Goal: Task Accomplishment & Management: Use online tool/utility

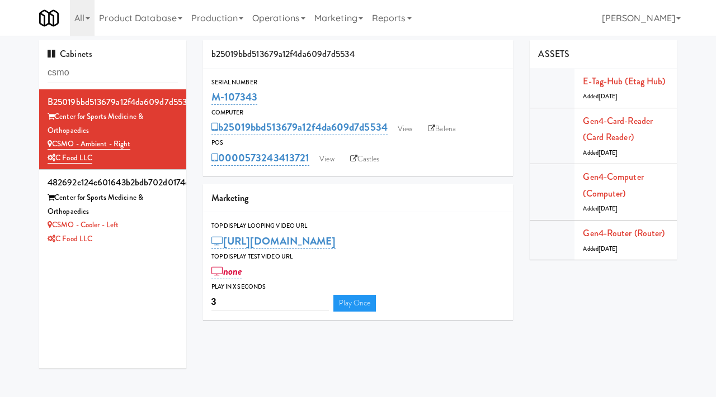
scroll to position [36, 0]
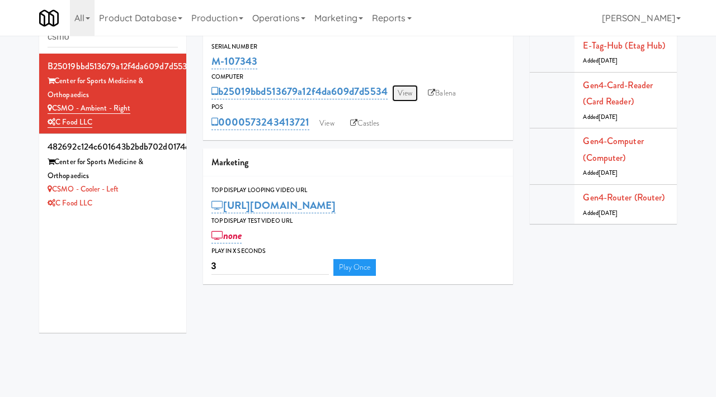
click at [410, 90] on link "View" at bounding box center [405, 93] width 26 height 17
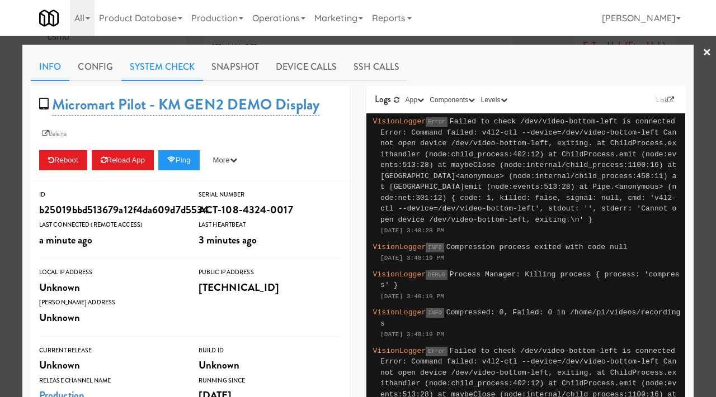
click at [174, 76] on link "System Check" at bounding box center [162, 67] width 82 height 28
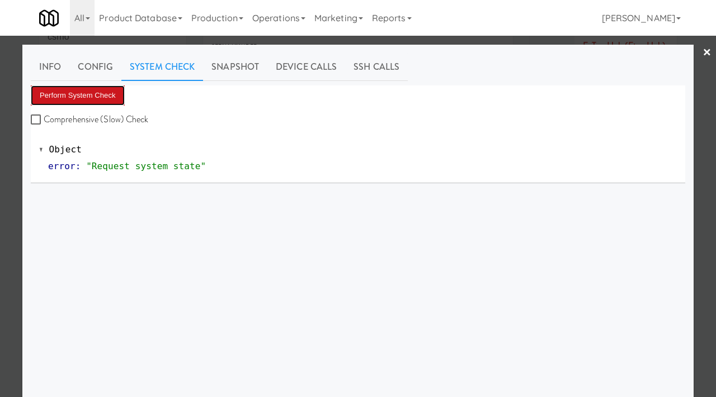
click at [106, 97] on button "Perform System Check" at bounding box center [78, 96] width 94 height 20
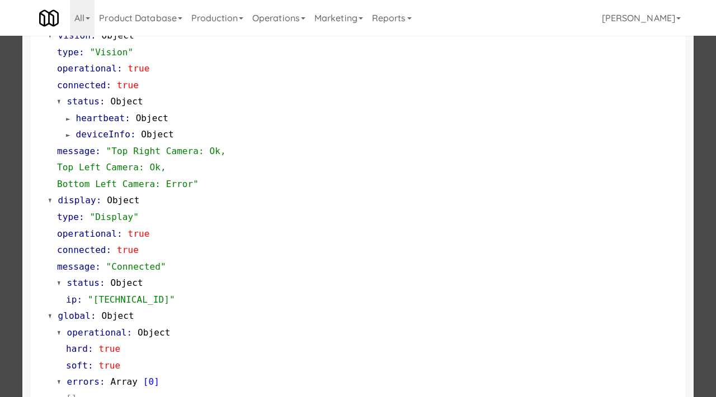
scroll to position [454, 0]
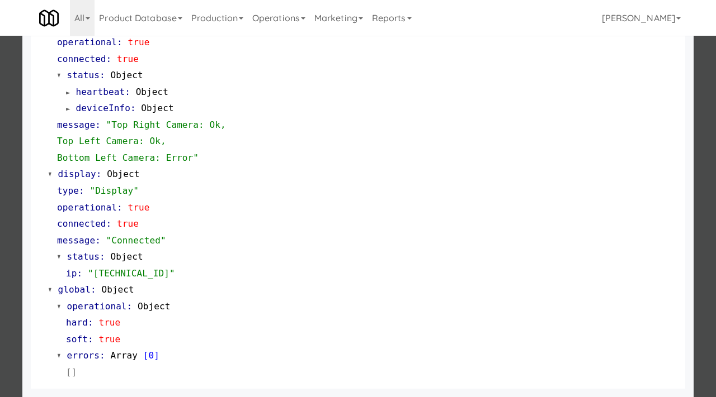
click at [0, 240] on div at bounding box center [358, 198] width 716 height 397
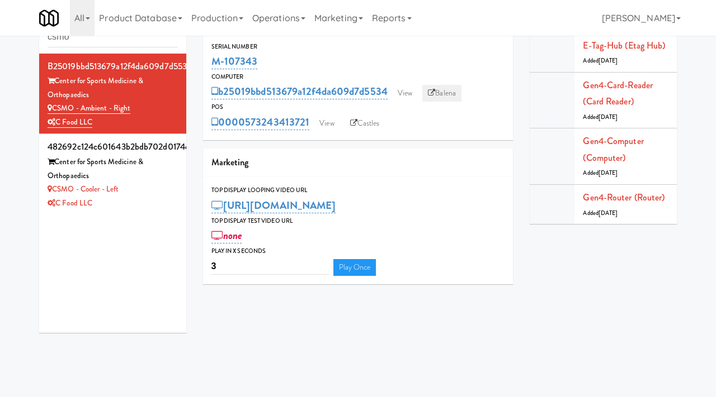
click at [449, 87] on link "Balena" at bounding box center [441, 93] width 39 height 17
click at [408, 95] on link "View" at bounding box center [405, 93] width 26 height 17
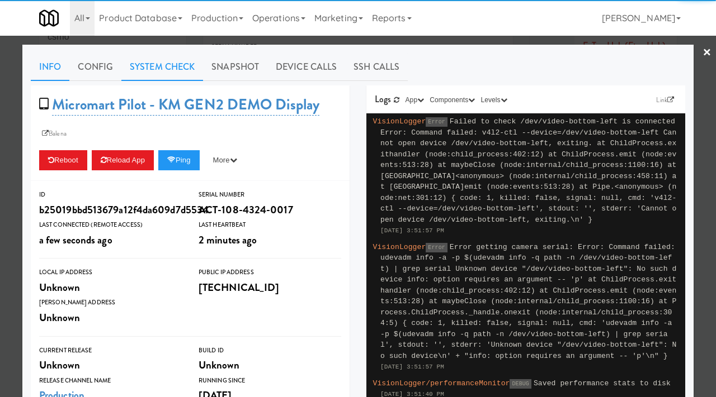
click at [183, 74] on link "System Check" at bounding box center [162, 67] width 82 height 28
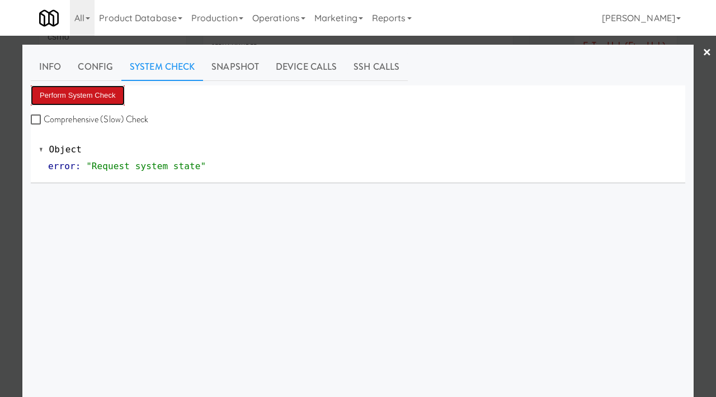
click at [98, 95] on button "Perform System Check" at bounding box center [78, 96] width 94 height 20
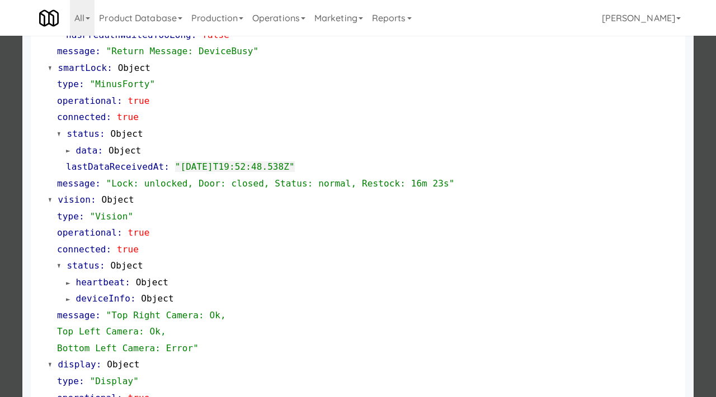
scroll to position [264, 0]
